Goal: Task Accomplishment & Management: Manage account settings

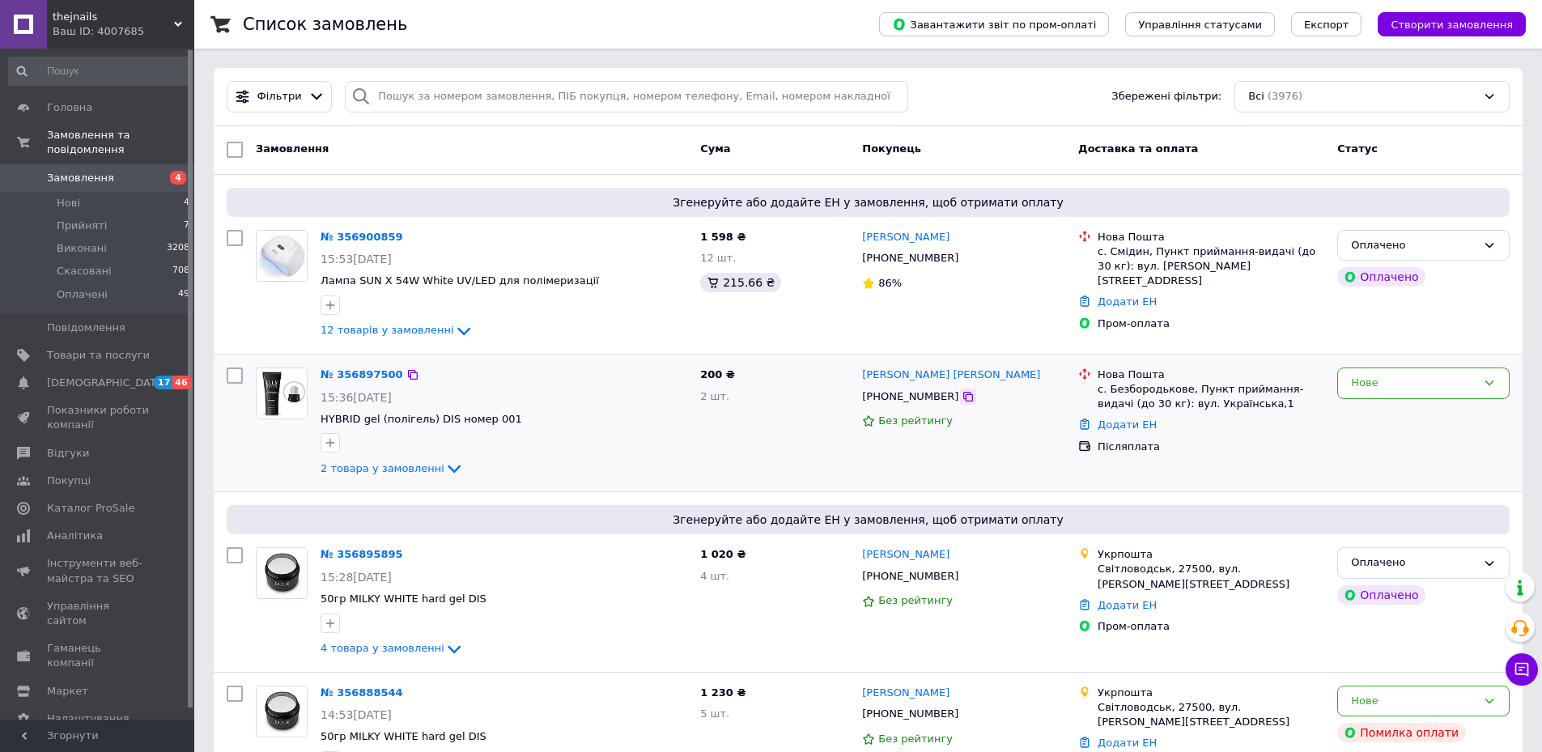
click at [960, 401] on div at bounding box center [968, 396] width 16 height 16
click at [961, 392] on icon at bounding box center [967, 396] width 13 height 13
click at [757, 26] on div "Список замовлень" at bounding box center [545, 24] width 604 height 49
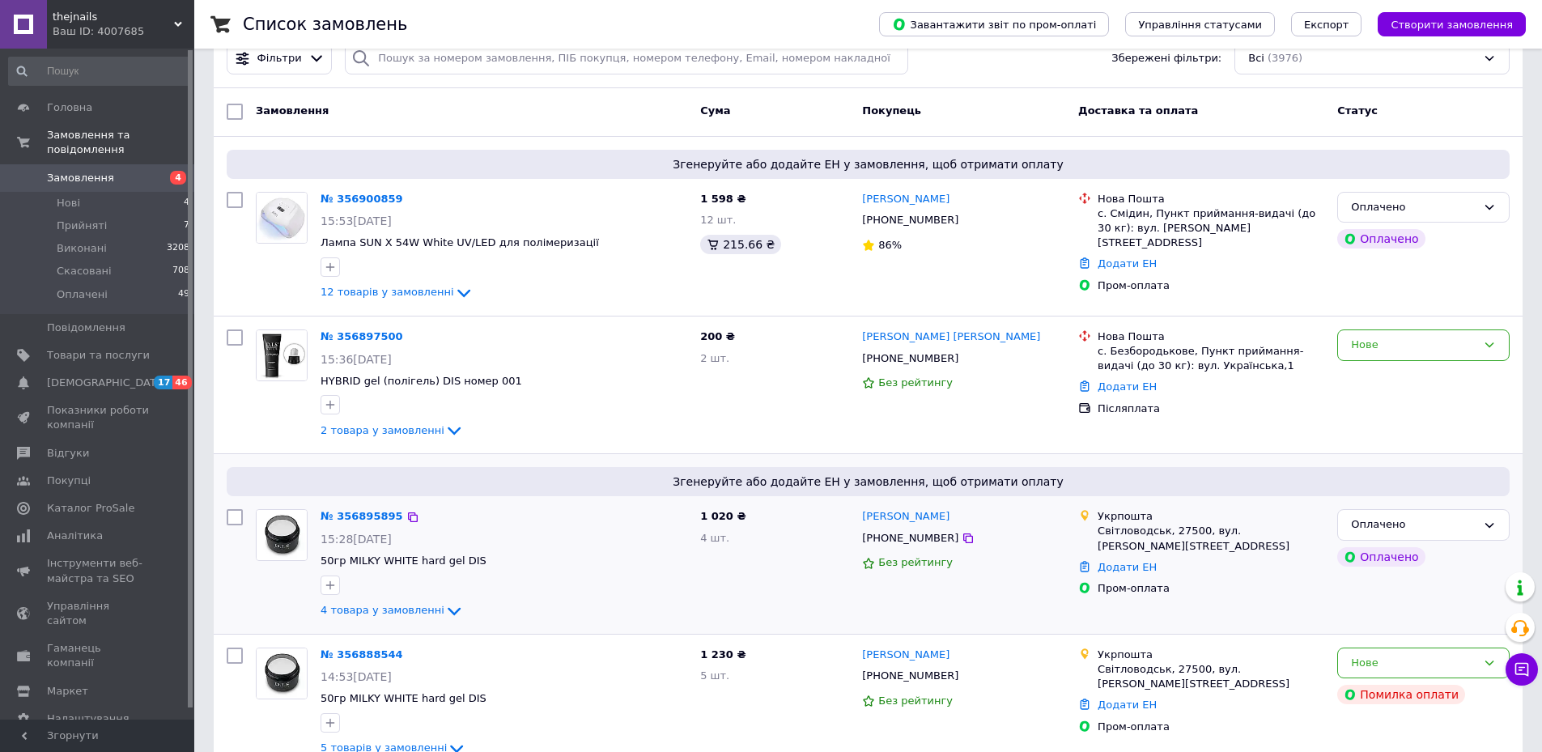
scroll to position [81, 0]
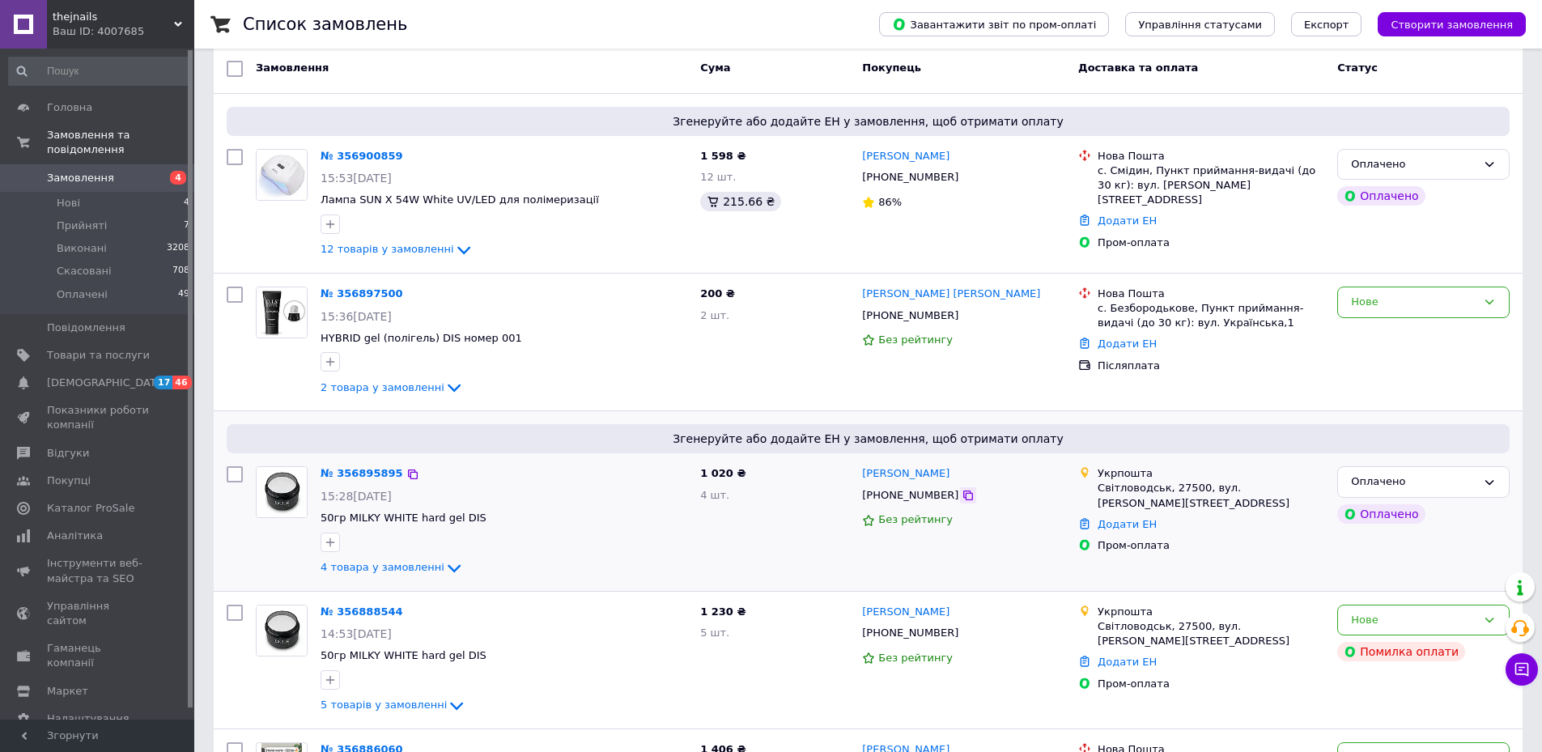
click at [961, 493] on icon at bounding box center [967, 495] width 13 height 13
click at [334, 565] on span "4 товара у замовленні" at bounding box center [382, 567] width 124 height 12
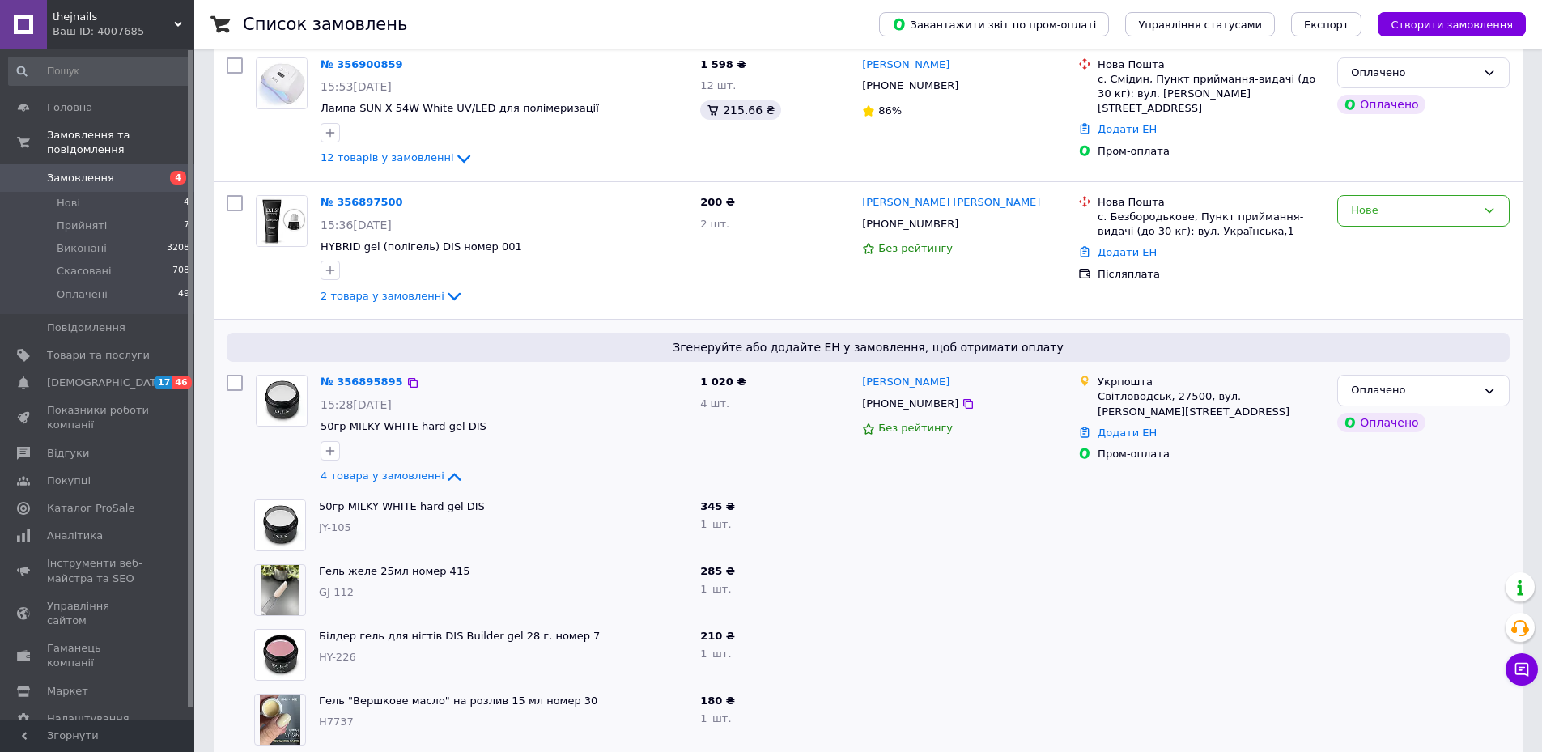
scroll to position [324, 0]
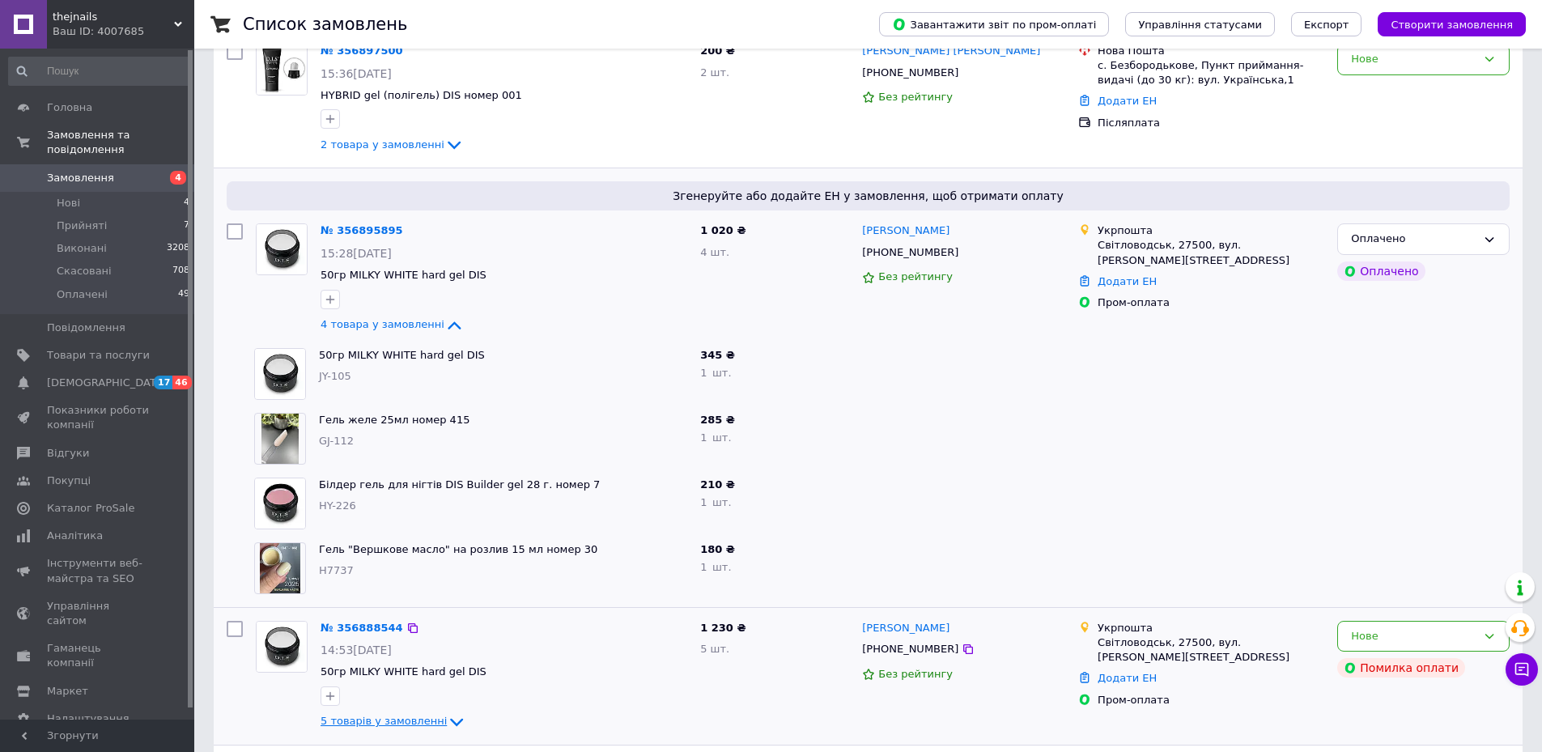
click at [400, 723] on span "5 товарів у замовленні" at bounding box center [383, 721] width 126 height 12
click at [1375, 633] on div "Нове" at bounding box center [1413, 636] width 125 height 17
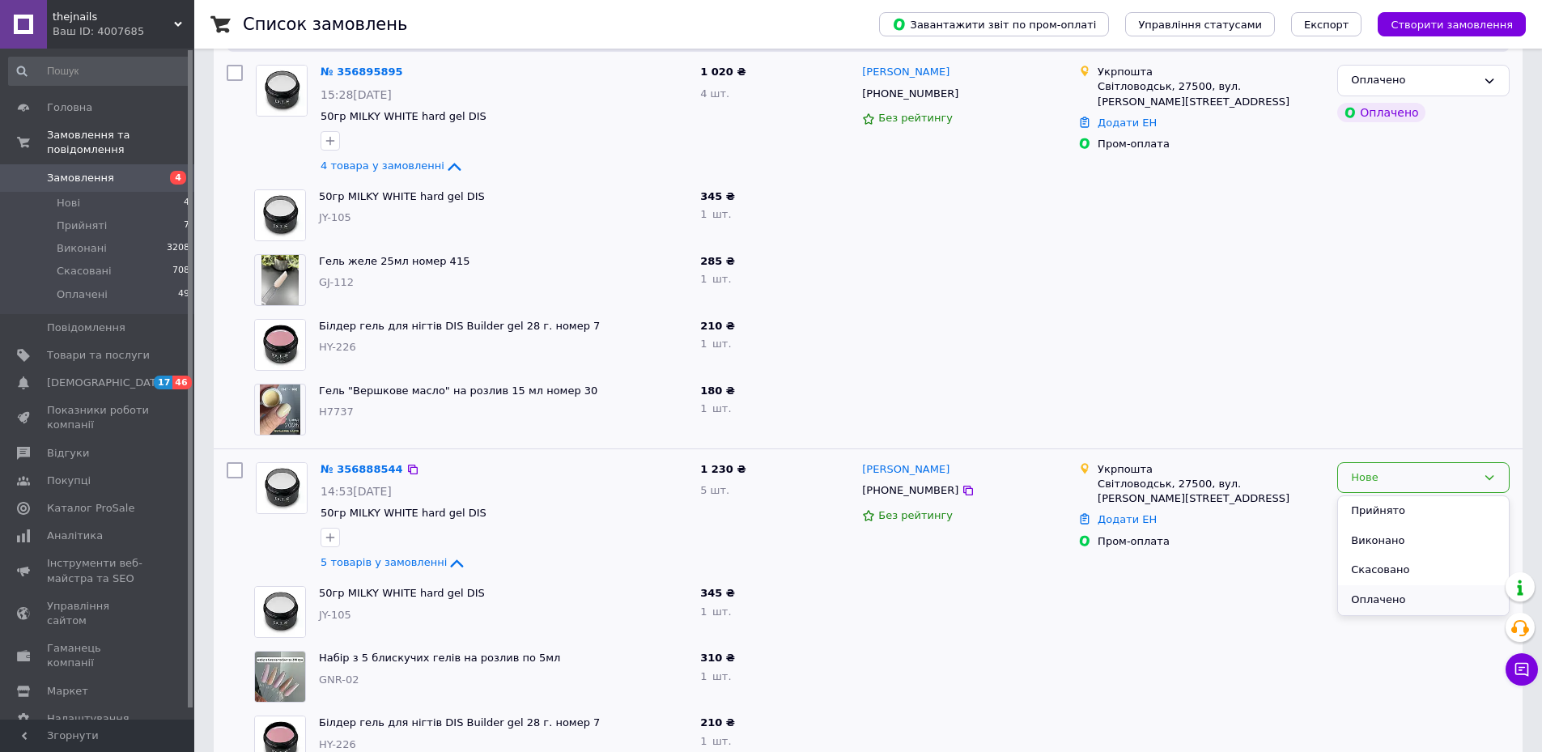
scroll to position [486, 0]
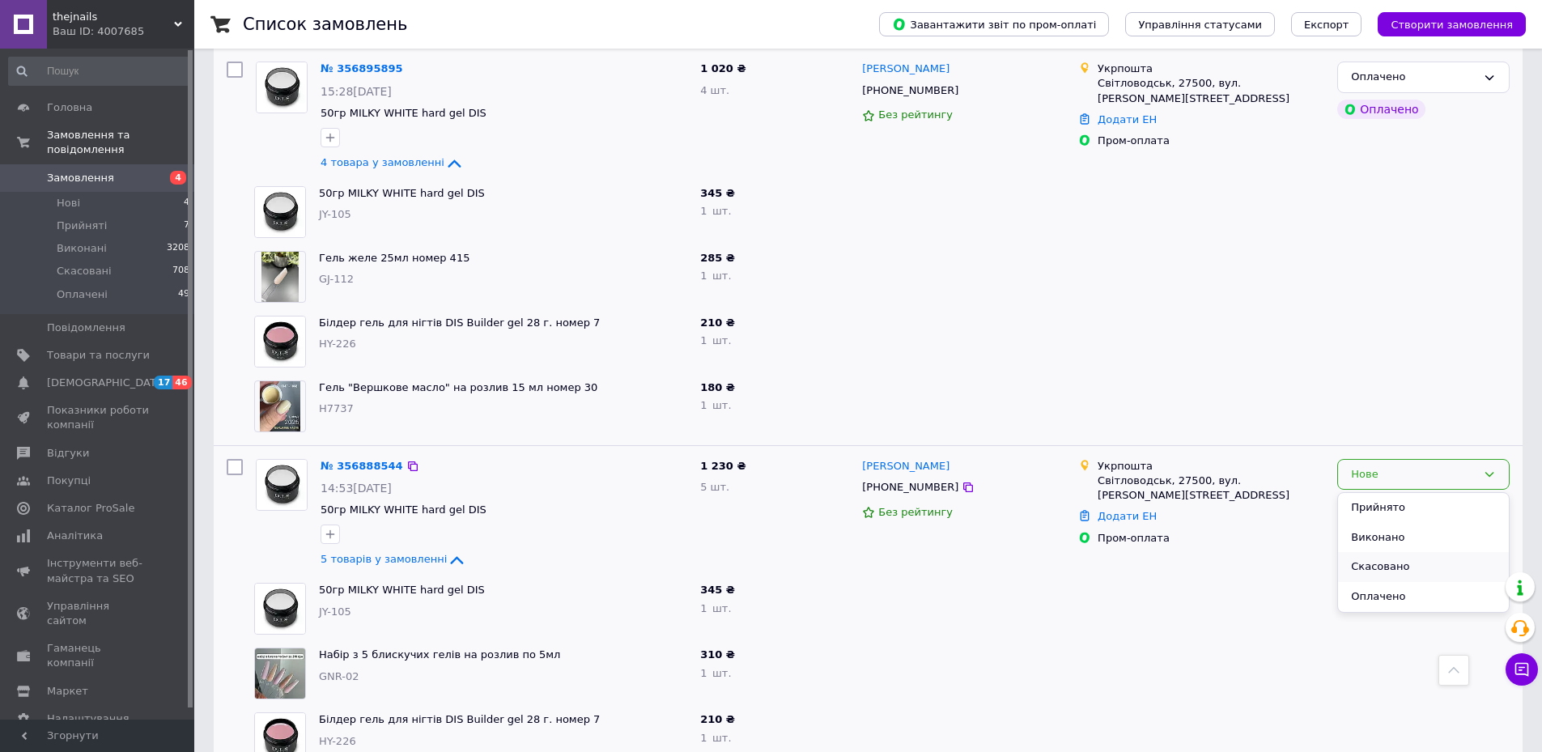
click at [1389, 566] on li "Скасовано" at bounding box center [1423, 567] width 171 height 30
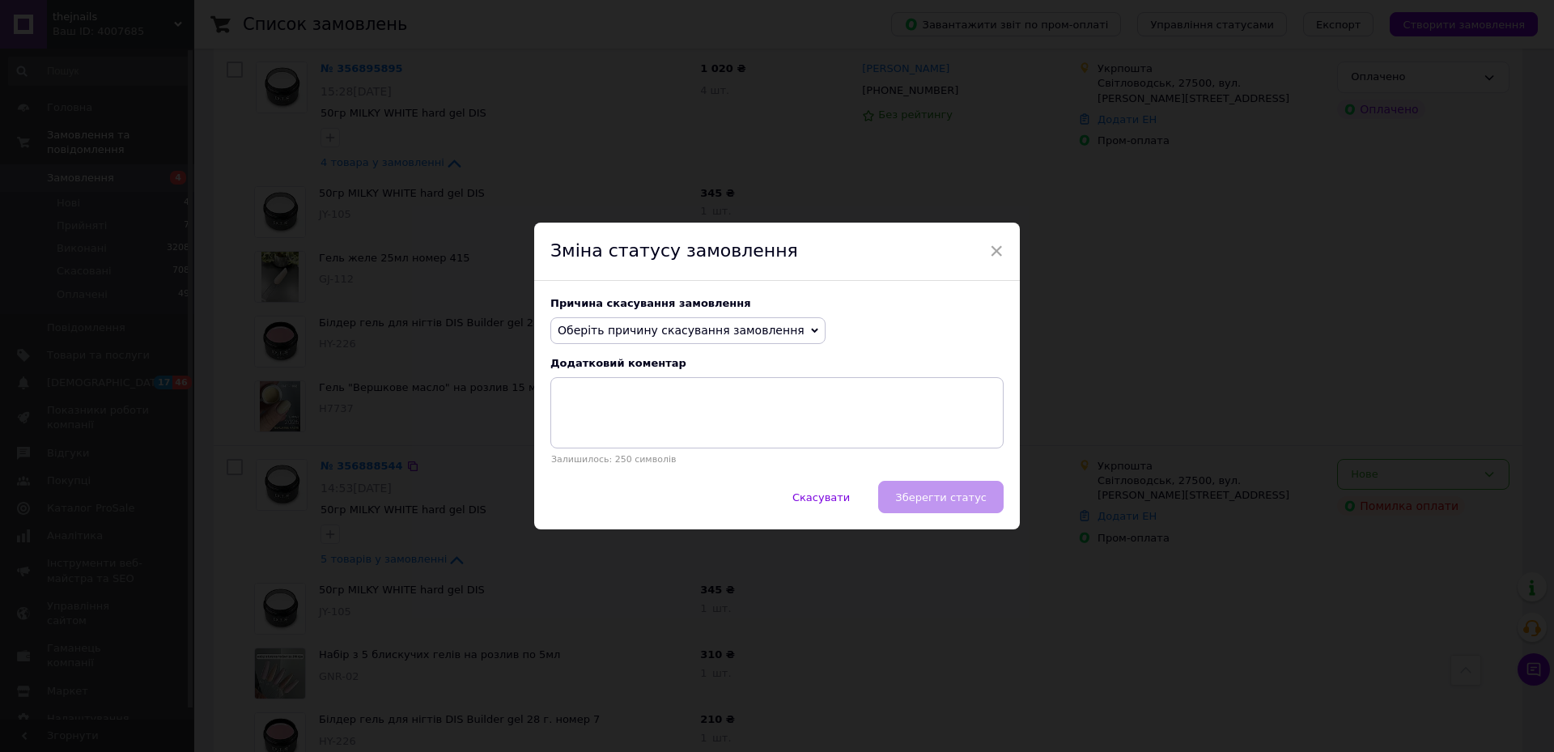
click at [748, 315] on div "Причина скасування замовлення Оберіть причину скасування замовлення Немає в ная…" at bounding box center [777, 381] width 486 height 201
click at [749, 330] on span "Оберіть причину скасування замовлення" at bounding box center [681, 330] width 247 height 13
click at [665, 449] on li "Замовлення-дублікат" at bounding box center [688, 453] width 274 height 23
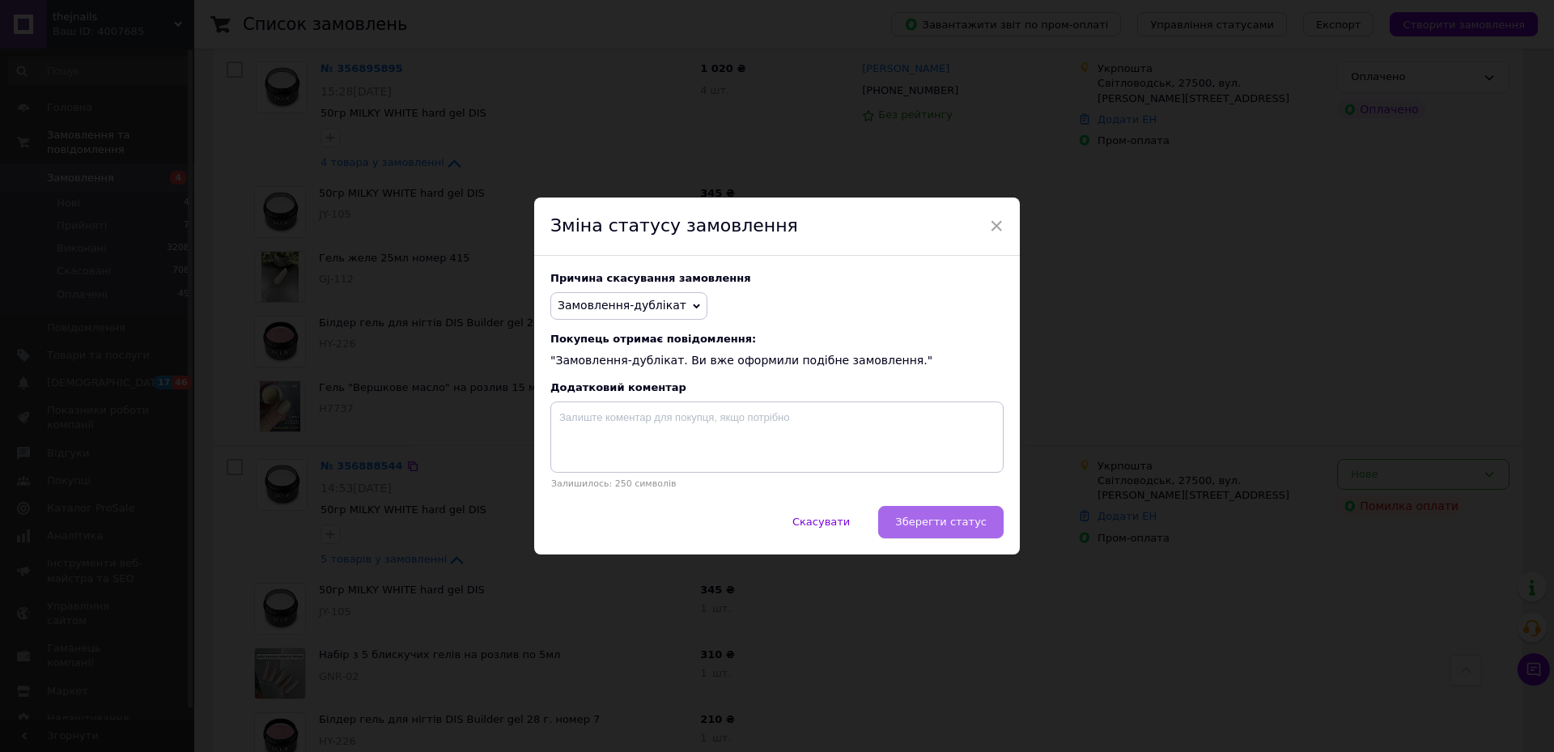
drag, startPoint x: 969, startPoint y: 536, endPoint x: 912, endPoint y: 509, distance: 62.6
click at [968, 536] on button "Зберегти статус" at bounding box center [940, 522] width 125 height 32
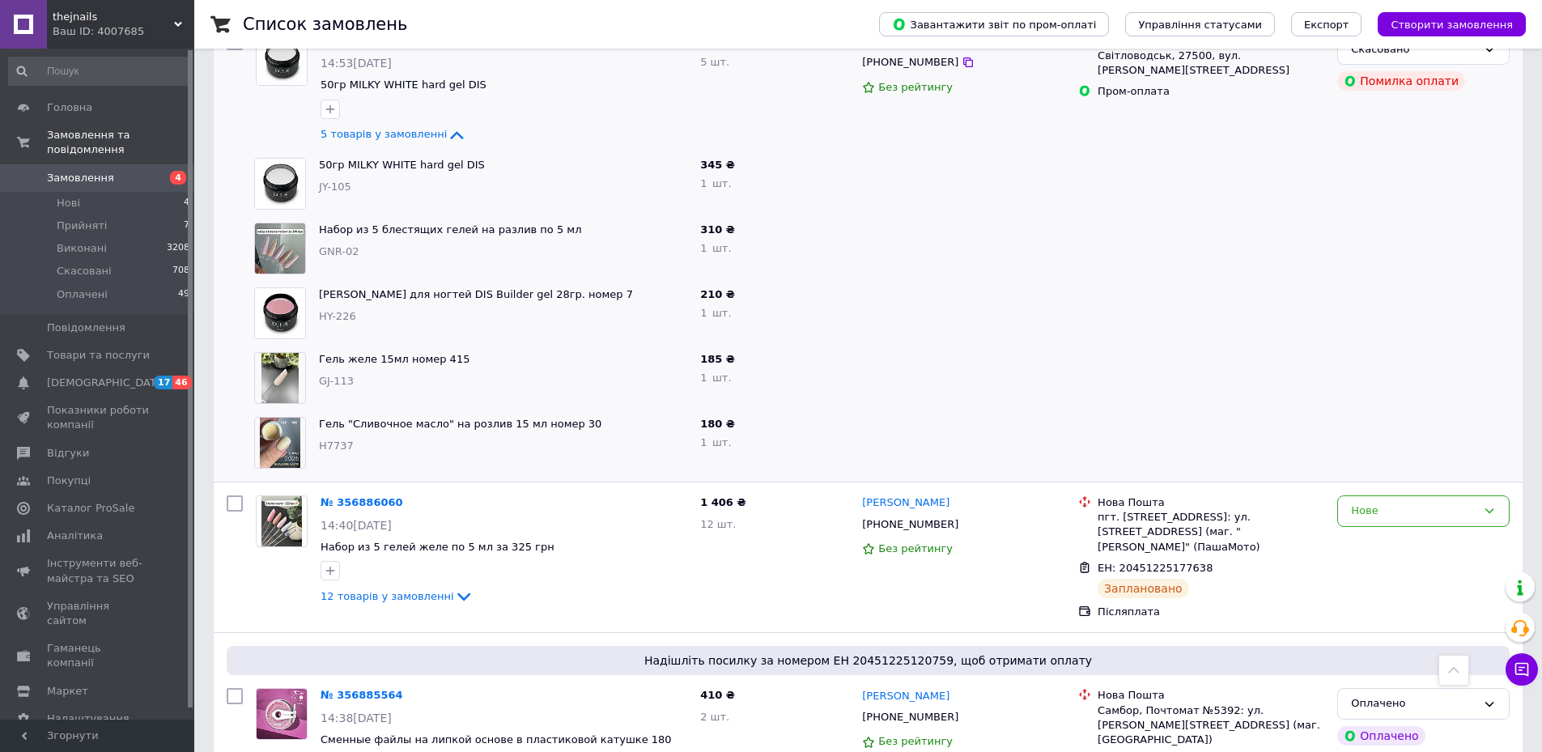
scroll to position [1133, 0]
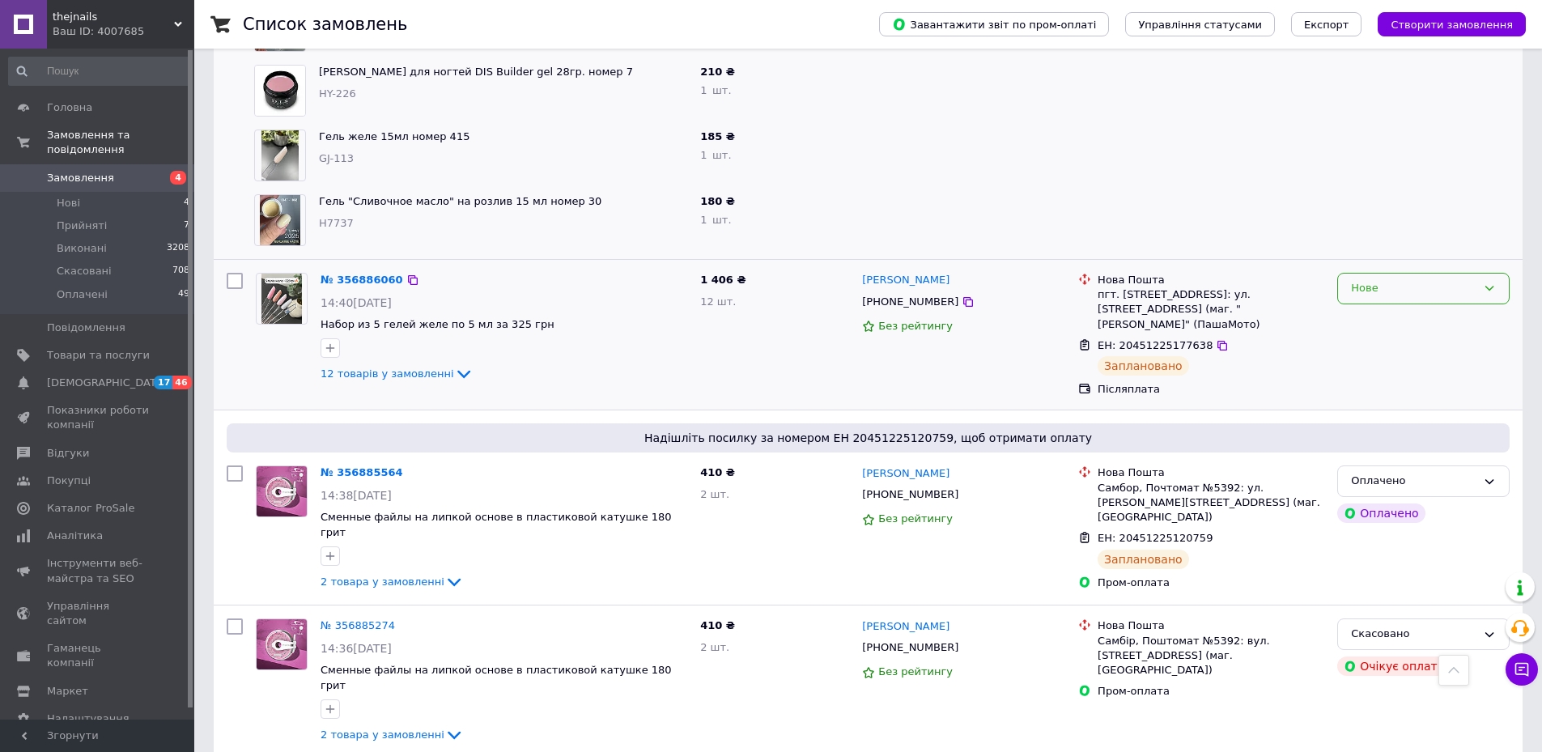
click at [1360, 274] on div "Нове" at bounding box center [1423, 289] width 172 height 32
click at [1375, 324] on li "Прийнято" at bounding box center [1423, 323] width 171 height 30
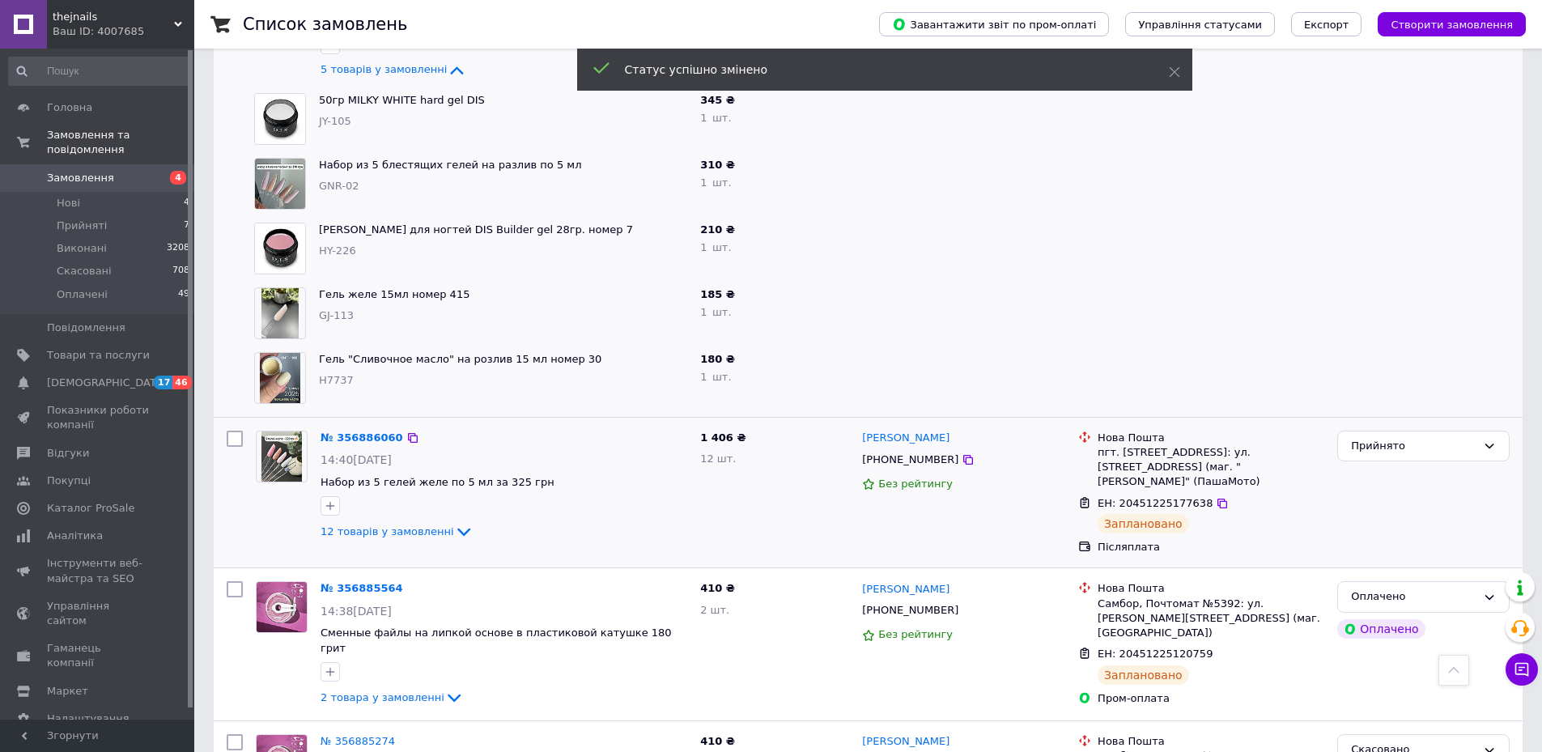
scroll to position [1247, 0]
